Goal: Find specific page/section: Find specific page/section

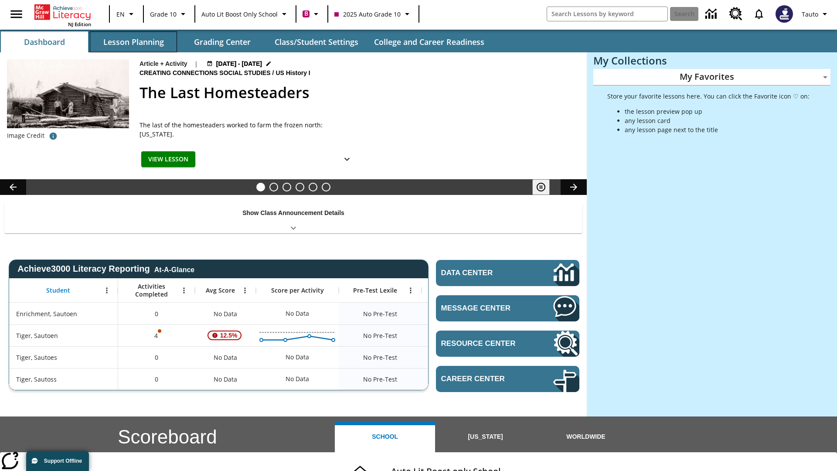
click at [133, 42] on button "Lesson Planning" at bounding box center [133, 41] width 87 height 21
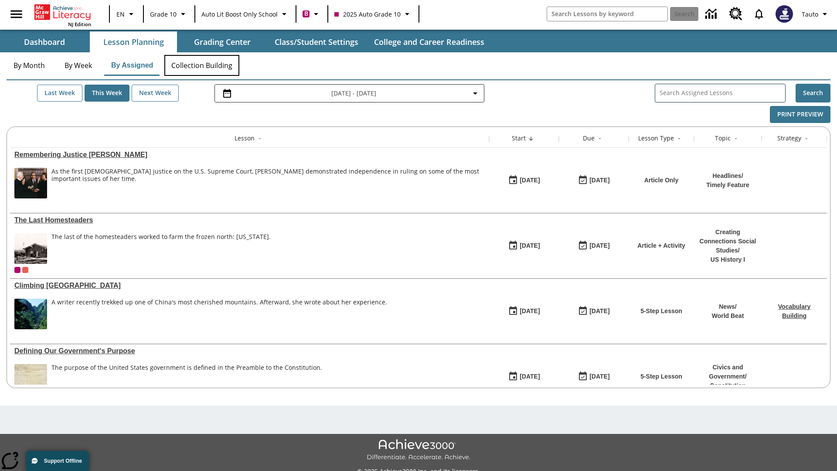
click at [201, 65] on button "Collection Building" at bounding box center [201, 65] width 75 height 21
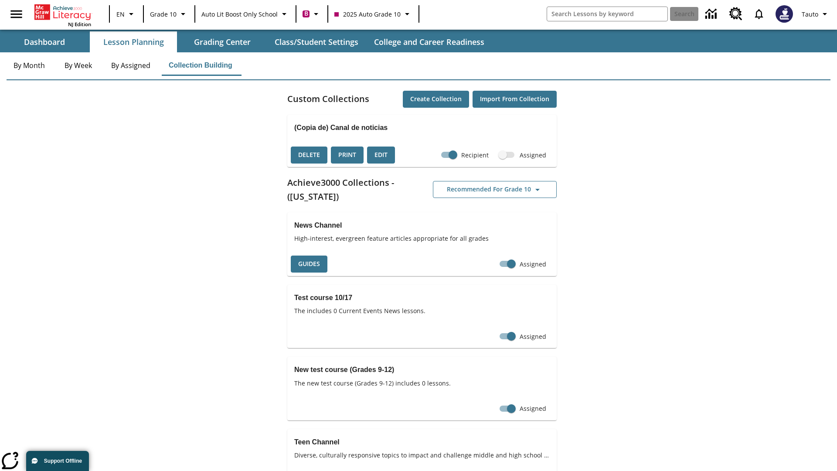
checkbox input "true"
